Goal: Information Seeking & Learning: Find specific fact

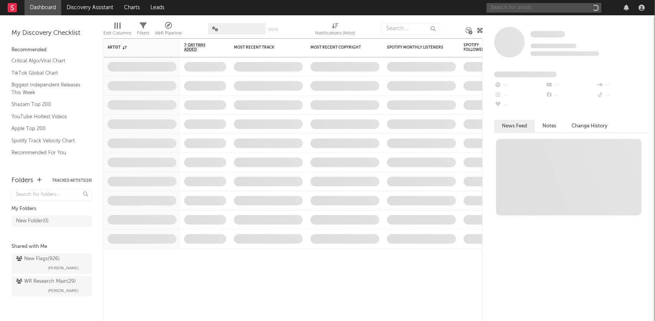
click at [524, 7] on input "text" at bounding box center [544, 8] width 115 height 10
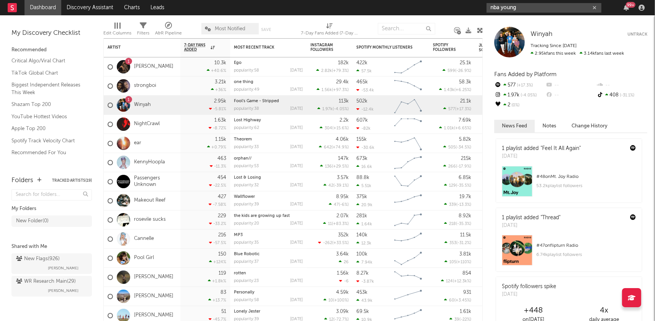
click at [516, 7] on input "nba young" at bounding box center [544, 8] width 115 height 10
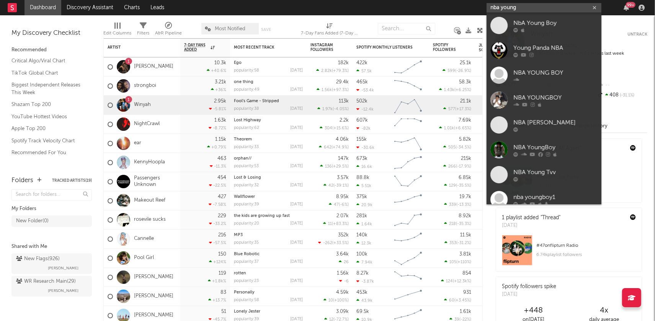
click at [516, 7] on input "nba young" at bounding box center [544, 8] width 115 height 10
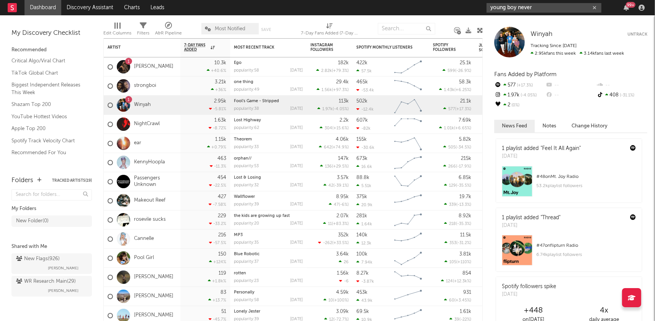
click at [521, 7] on input "young boy never" at bounding box center [544, 8] width 115 height 10
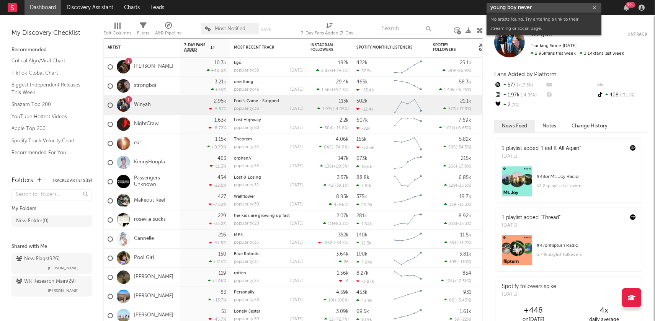
type input "young boy"
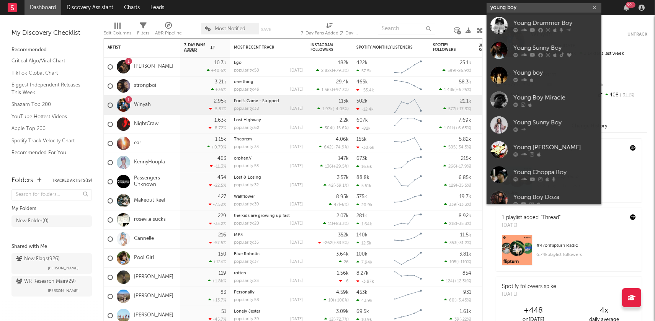
click at [516, 10] on input "young boy" at bounding box center [544, 8] width 115 height 10
